Goal: Information Seeking & Learning: Learn about a topic

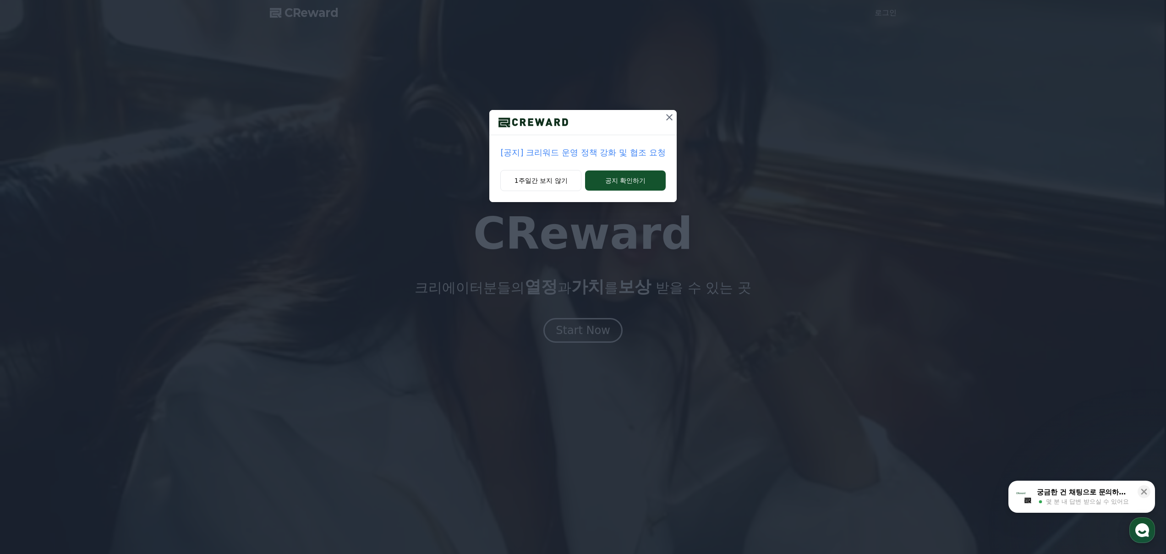
click at [577, 153] on p "[공지] 크리워드 운영 정책 강화 및 협조 요청" at bounding box center [582, 152] width 165 height 13
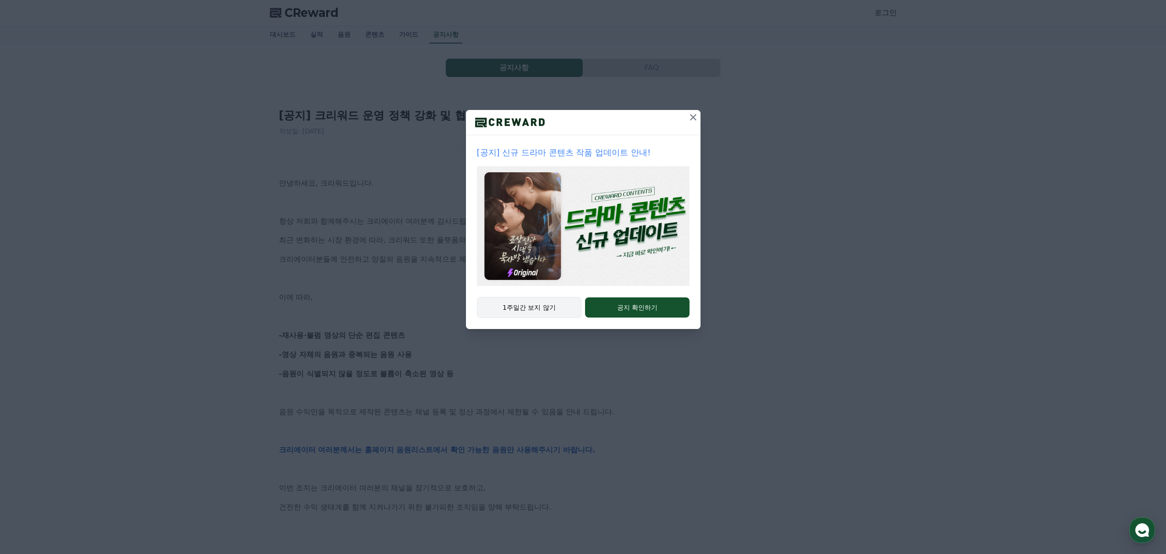
click at [540, 308] on button "1주일간 보지 않기" at bounding box center [529, 307] width 105 height 21
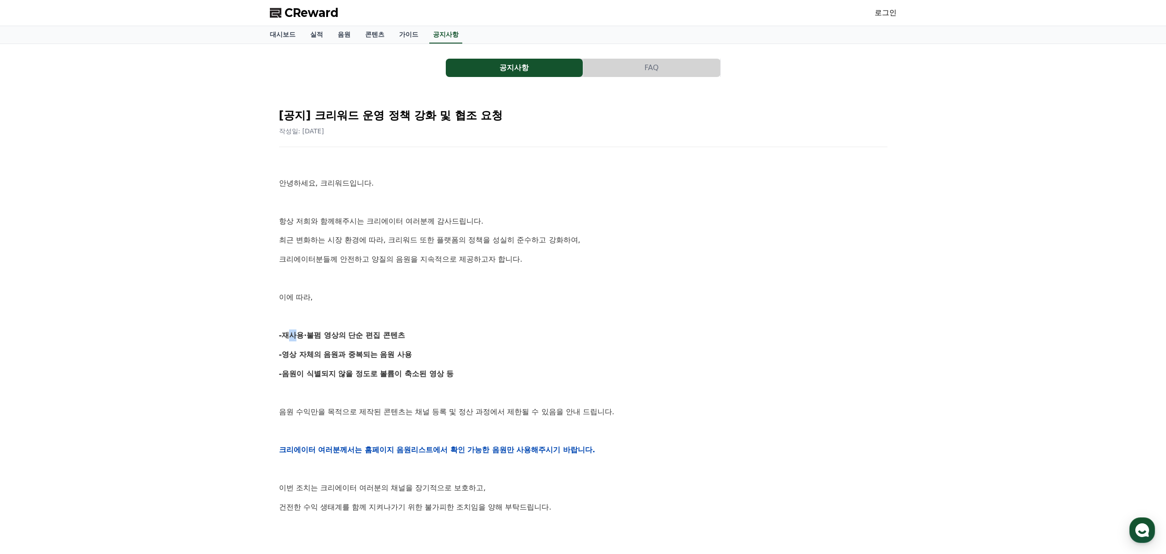
drag, startPoint x: 289, startPoint y: 335, endPoint x: 349, endPoint y: 335, distance: 60.0
click at [298, 334] on strong "-재사용·불펌 영상의 단순 편집 콘텐츠" at bounding box center [342, 335] width 126 height 9
click at [369, 341] on p "-재사용·불펌 영상의 단순 편집 콘텐츠" at bounding box center [583, 335] width 608 height 12
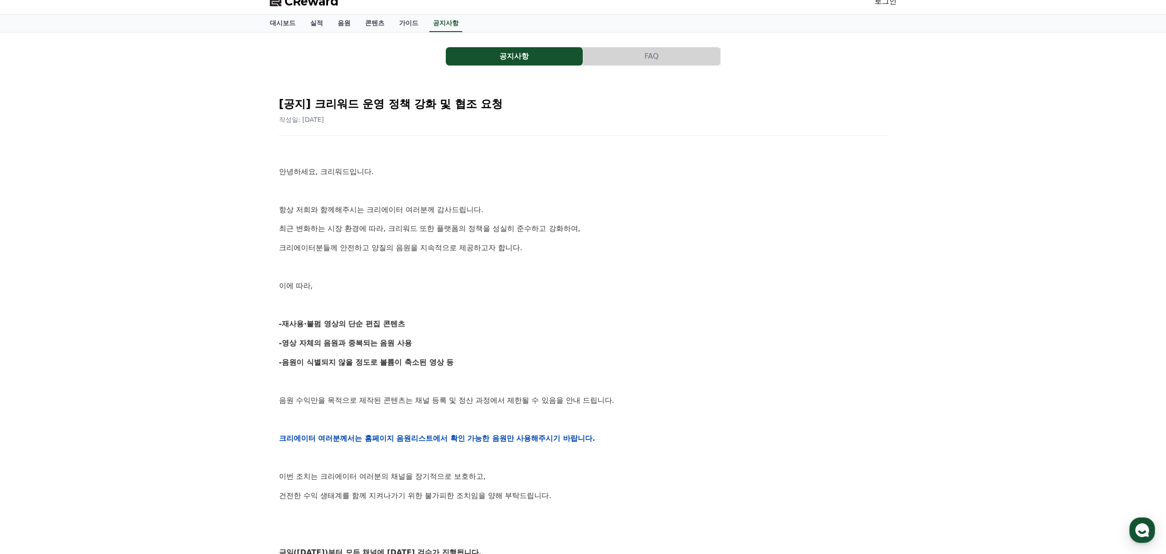
drag, startPoint x: 288, startPoint y: 341, endPoint x: 396, endPoint y: 338, distance: 107.7
click at [396, 338] on p "-영상 자체의 음원과 중복되는 음원 사용" at bounding box center [583, 343] width 608 height 12
click at [452, 339] on p "-영상 자체의 음원과 중복되는 음원 사용" at bounding box center [583, 343] width 608 height 12
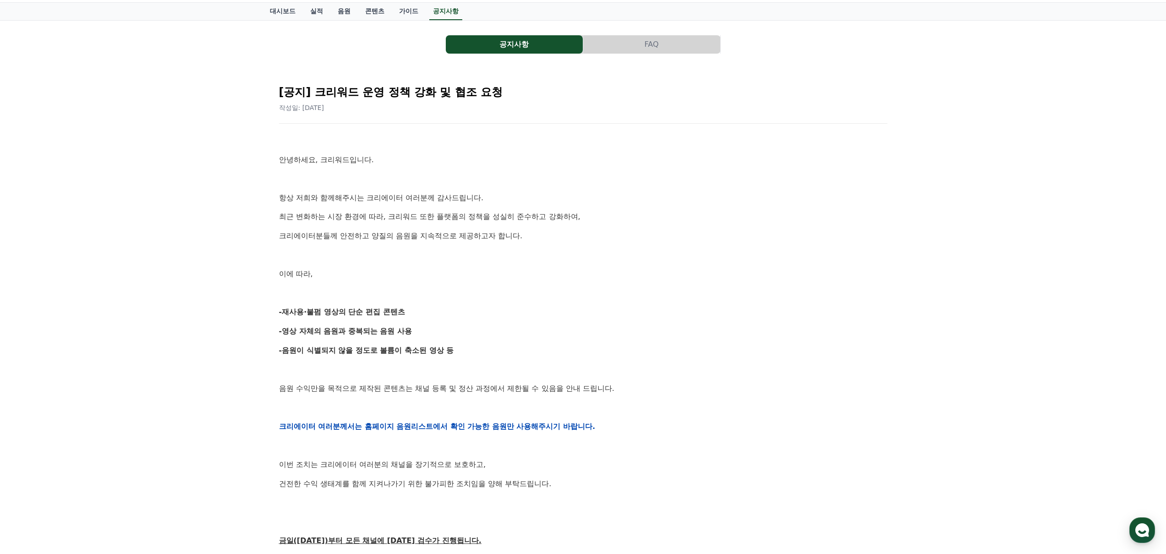
drag, startPoint x: 286, startPoint y: 347, endPoint x: 496, endPoint y: 349, distance: 210.7
click at [474, 351] on p "-음원이 식별되지 않을 정도로 볼륨이 축소된 영상 등" at bounding box center [583, 350] width 608 height 12
click at [516, 349] on p "-음원이 식별되지 않을 정도로 볼륨이 축소된 영상 등" at bounding box center [583, 350] width 608 height 12
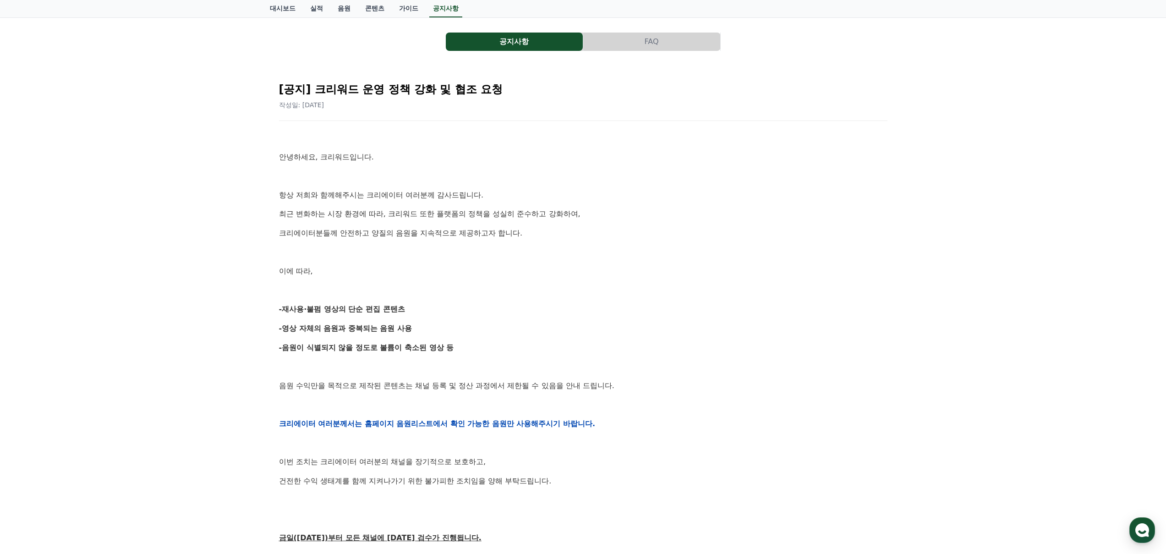
scroll to position [0, 0]
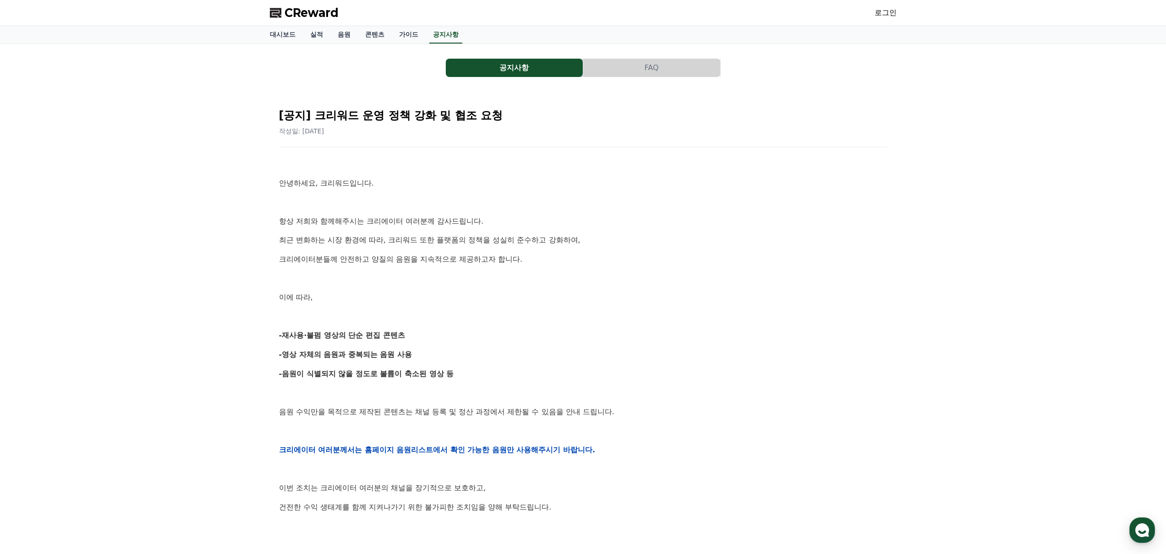
click at [625, 65] on button "FAQ" at bounding box center [651, 68] width 137 height 18
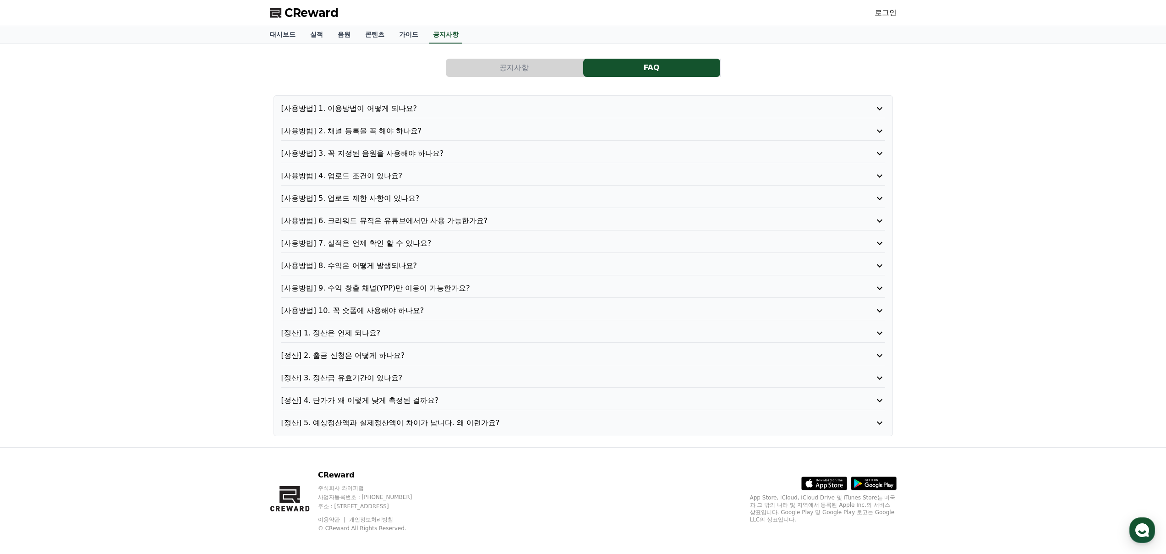
click at [510, 71] on button "공지사항" at bounding box center [514, 68] width 137 height 18
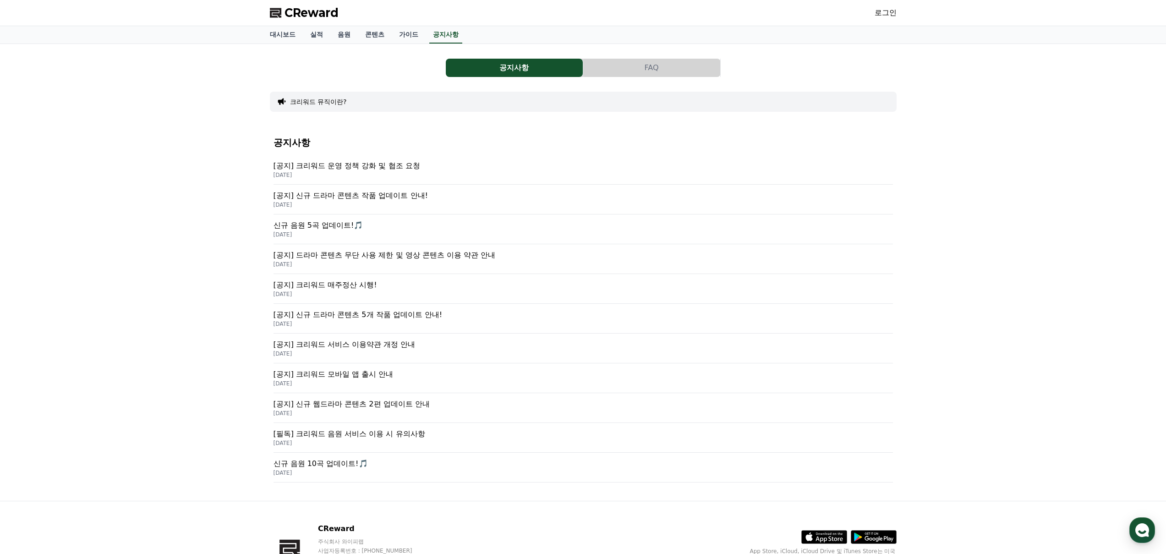
click at [300, 100] on button "크리워드 뮤직이란?" at bounding box center [318, 101] width 57 height 9
click at [886, 11] on link "로그인" at bounding box center [885, 12] width 22 height 11
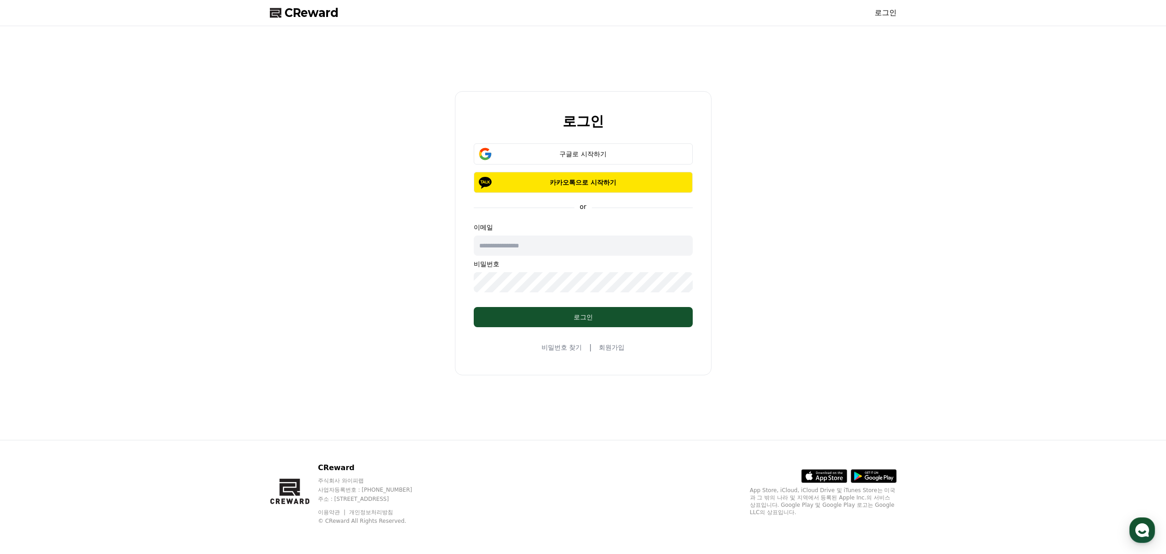
click at [556, 248] on input "text" at bounding box center [583, 245] width 219 height 20
click at [841, 130] on div "로그인 구글로 시작하기 카카오톡으로 시작하기 or 이메일 비밀번호 로그인 비밀번호 찾기 | 회원가입" at bounding box center [583, 233] width 634 height 406
click at [559, 161] on button "구글로 시작하기" at bounding box center [583, 153] width 219 height 21
